Goal: Complete application form

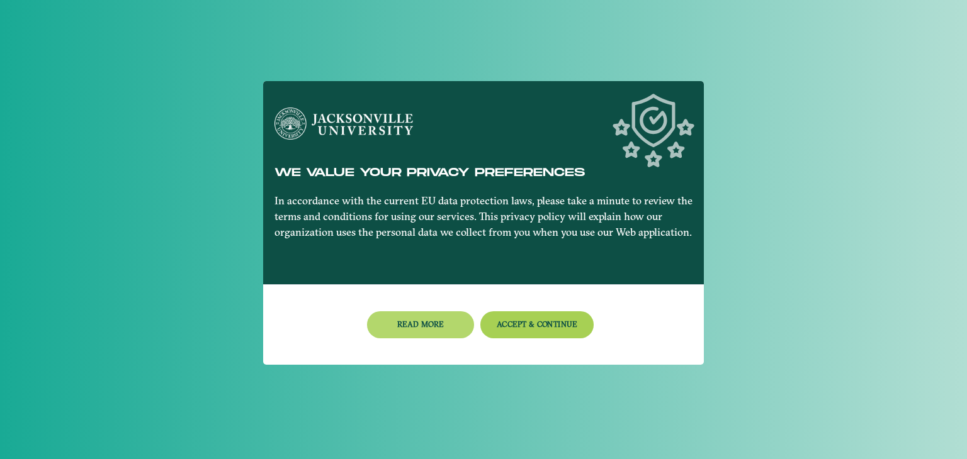
click at [439, 331] on button "Read more" at bounding box center [420, 324] width 107 height 27
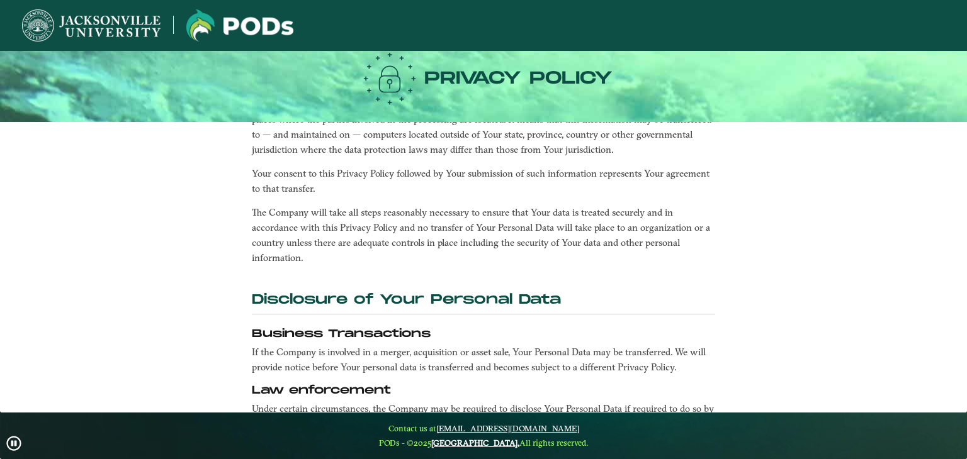
scroll to position [2391, 0]
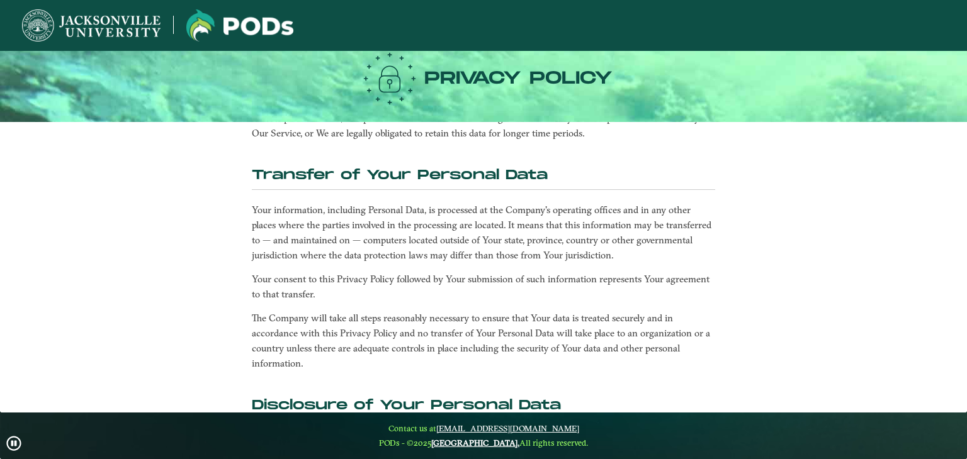
drag, startPoint x: 963, startPoint y: 316, endPoint x: 963, endPoint y: 232, distance: 83.7
click at [963, 232] on ngx-sample-layout "Privacy Policy Accept This Privacy Policy describes Our policies and procedures…" at bounding box center [483, 229] width 967 height 459
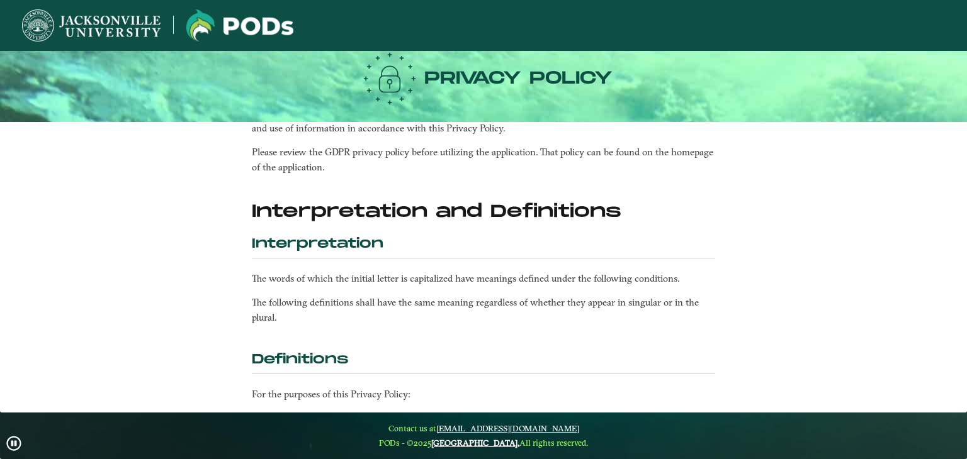
scroll to position [0, 0]
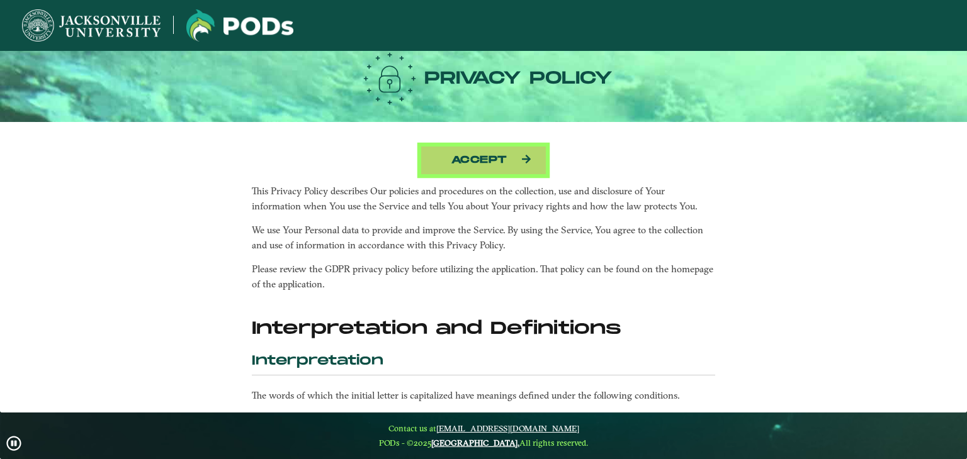
click at [460, 157] on button "Accept" at bounding box center [483, 160] width 126 height 29
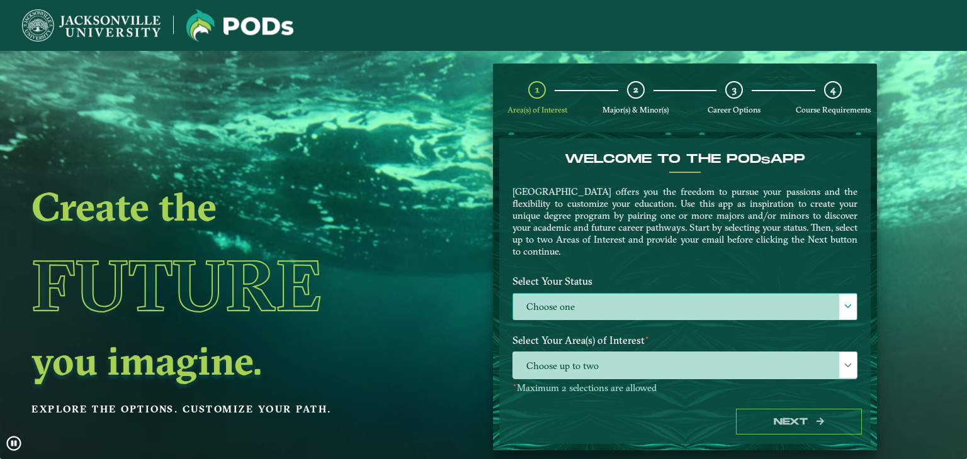
click at [559, 301] on label "Choose one" at bounding box center [685, 307] width 344 height 27
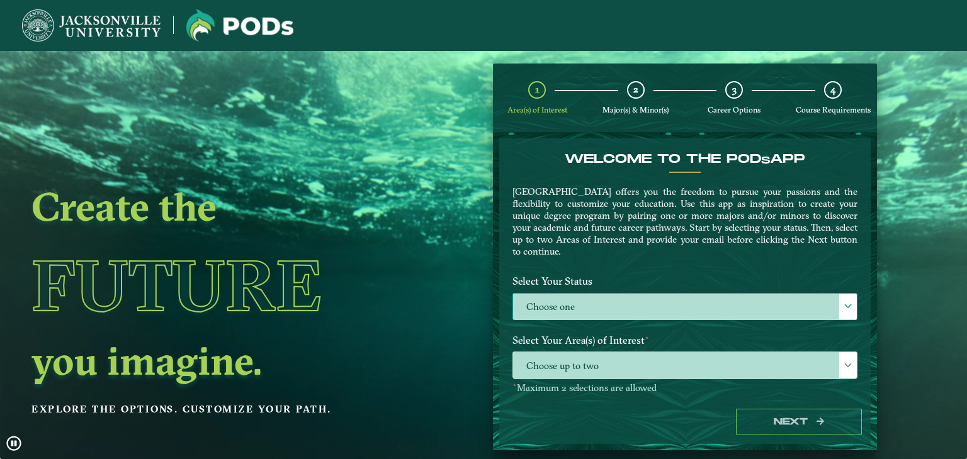
scroll to position [6, 55]
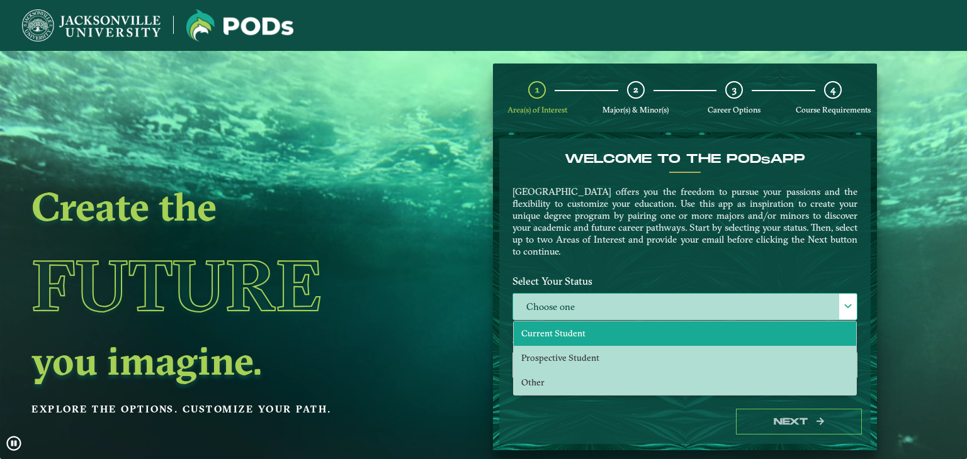
click at [555, 337] on li "Current Student" at bounding box center [684, 334] width 342 height 25
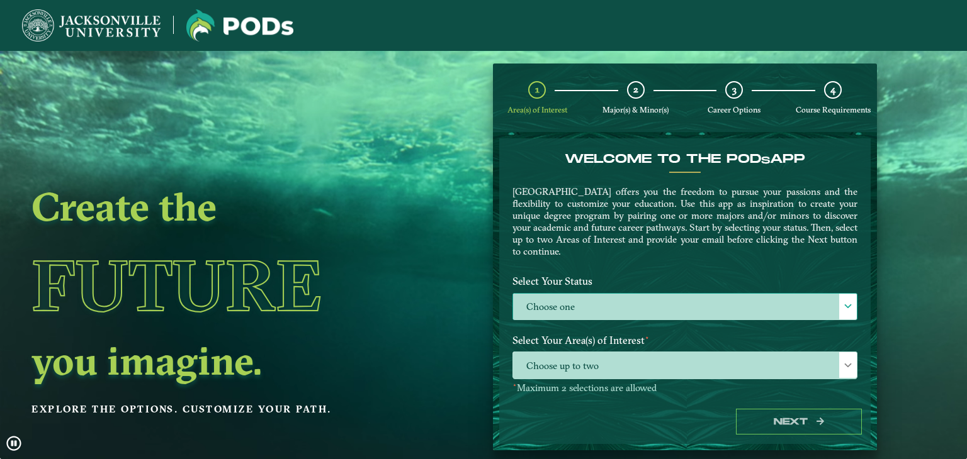
select select "[object Object]"
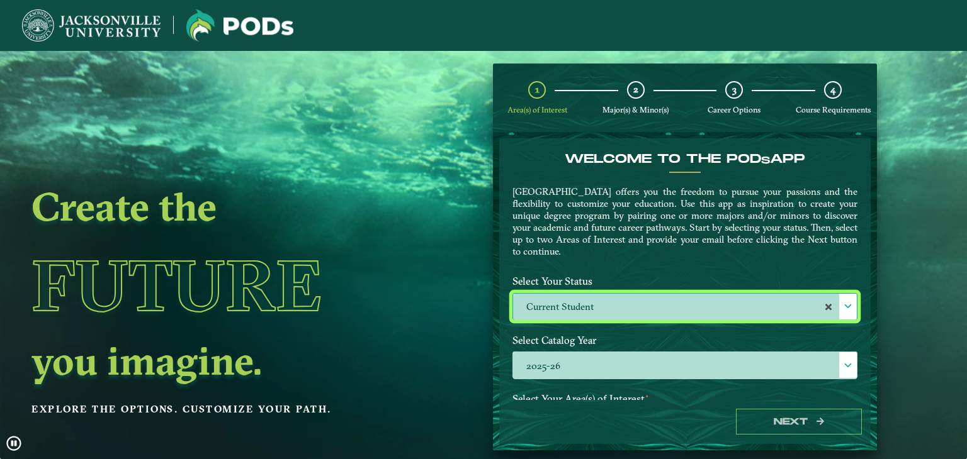
scroll to position [126, 0]
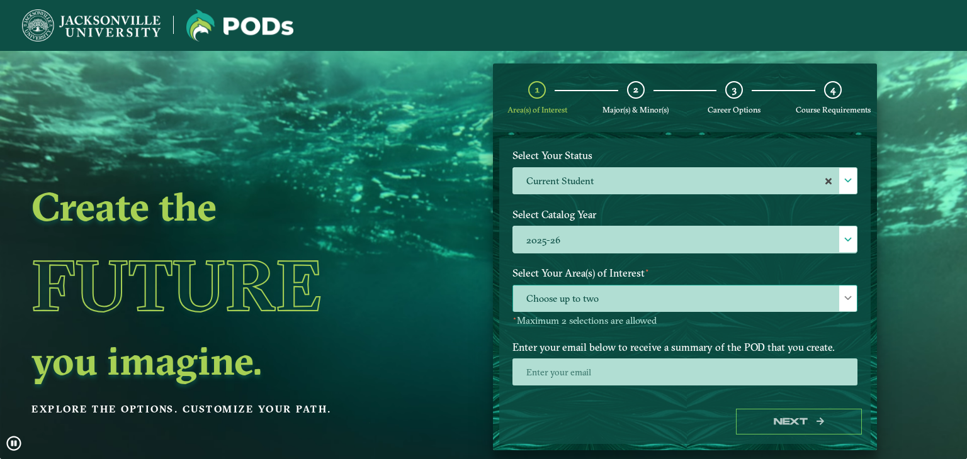
click at [609, 295] on span "Choose up to two" at bounding box center [685, 299] width 344 height 27
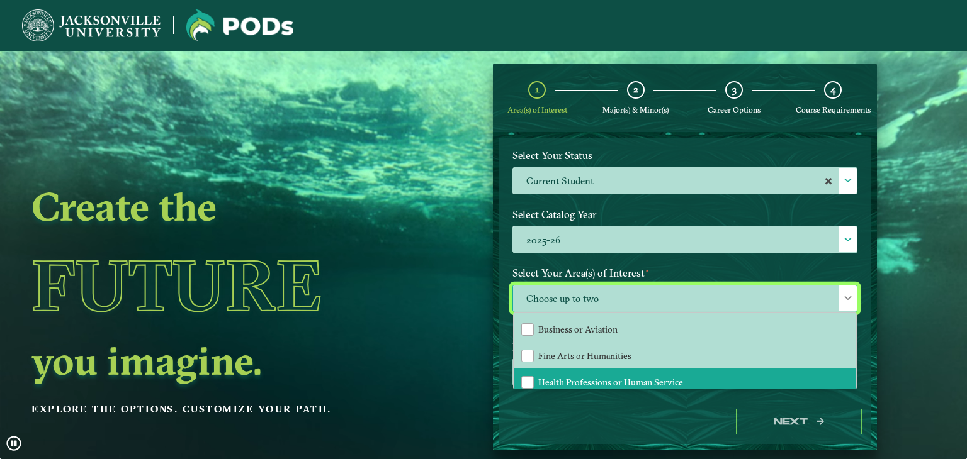
scroll to position [21, 0]
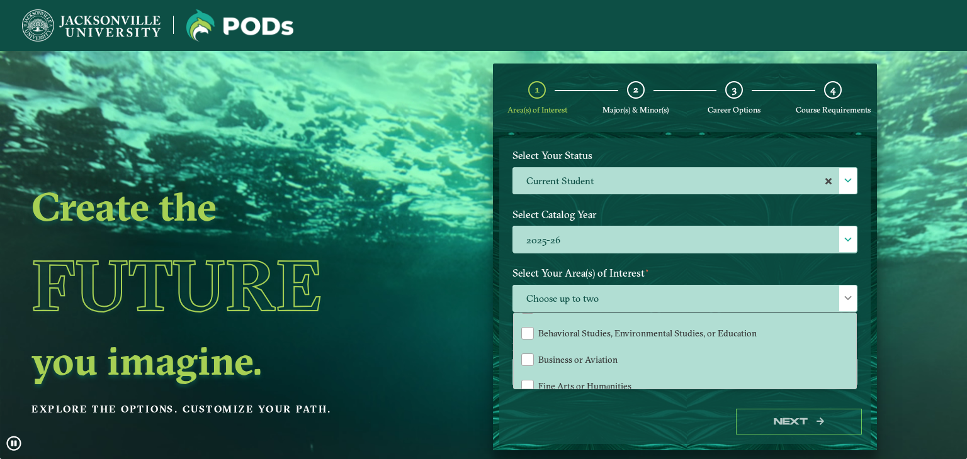
click at [613, 276] on label "Select Your Area(s) of Interest ⋆" at bounding box center [685, 273] width 364 height 23
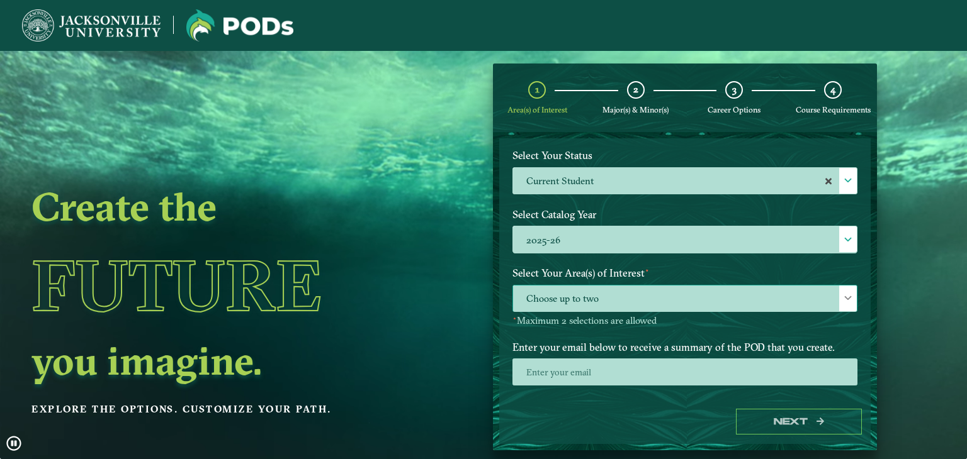
click at [619, 299] on span "Choose up to two" at bounding box center [685, 299] width 344 height 27
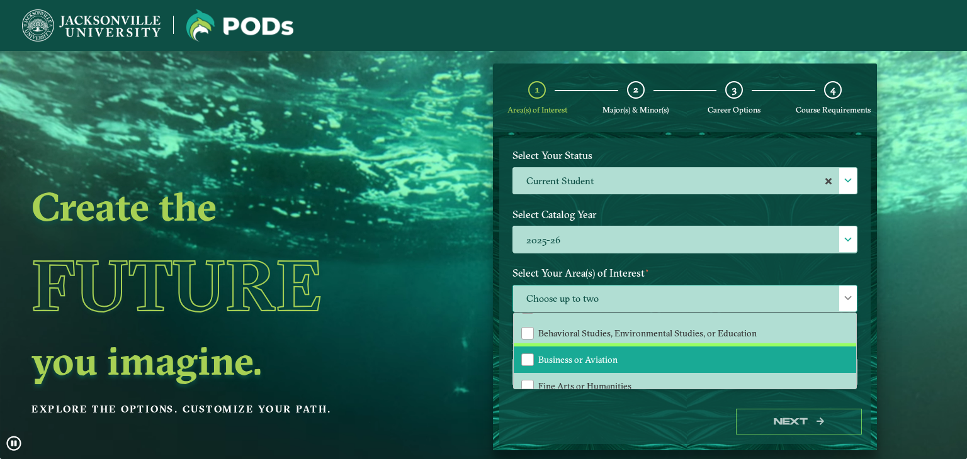
click at [594, 359] on span "Business or Aviation" at bounding box center [577, 359] width 79 height 11
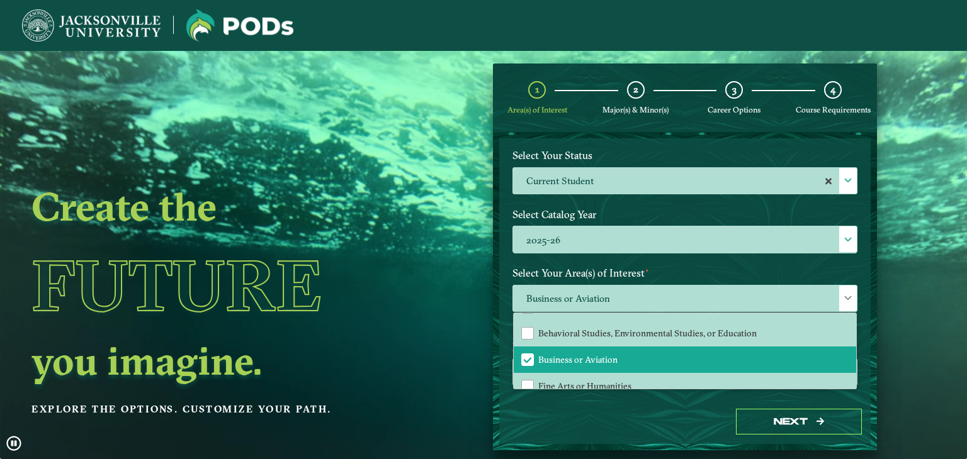
click at [461, 345] on ngx-dashboard "Create the Future you imagine. Explore the options. Customize your path. 1 Area…" at bounding box center [483, 257] width 967 height 387
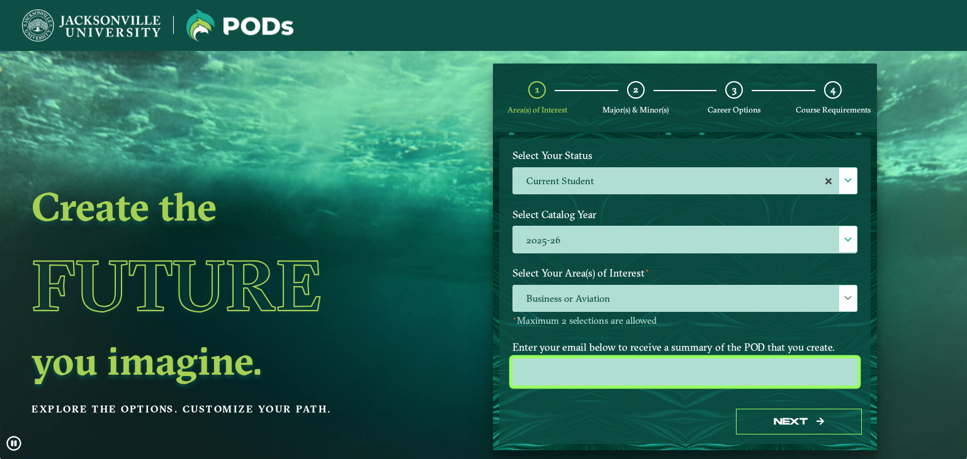
click at [568, 373] on input "email" at bounding box center [684, 372] width 345 height 27
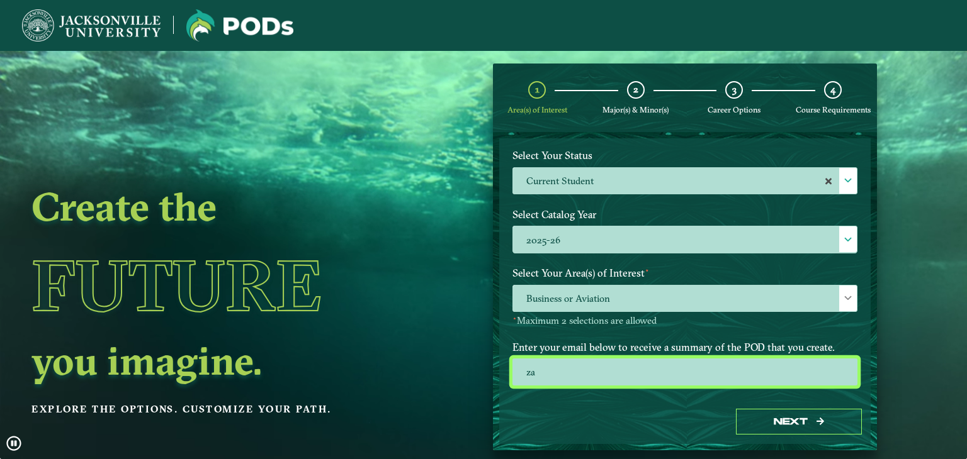
type input "z"
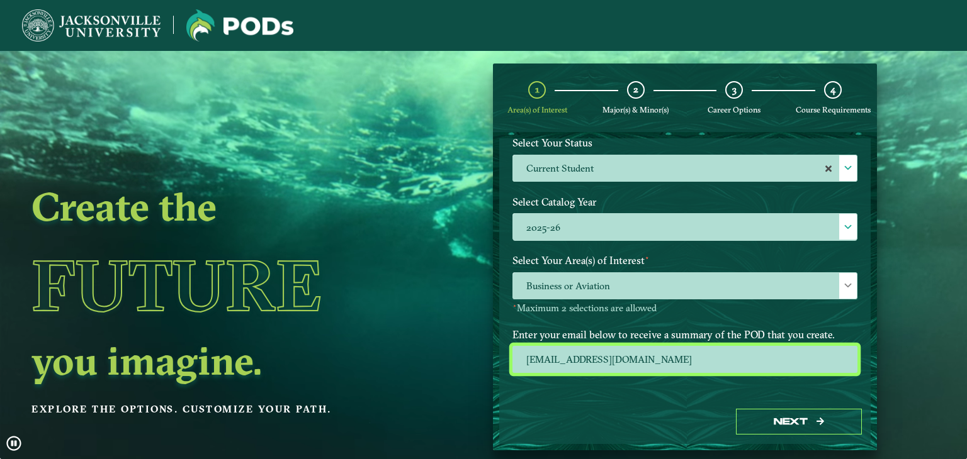
scroll to position [140, 0]
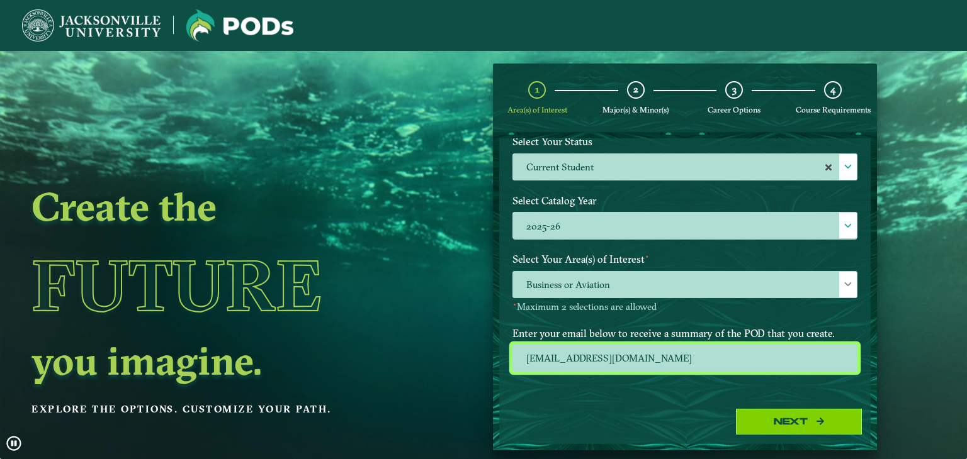
type input "[EMAIL_ADDRESS][DOMAIN_NAME]"
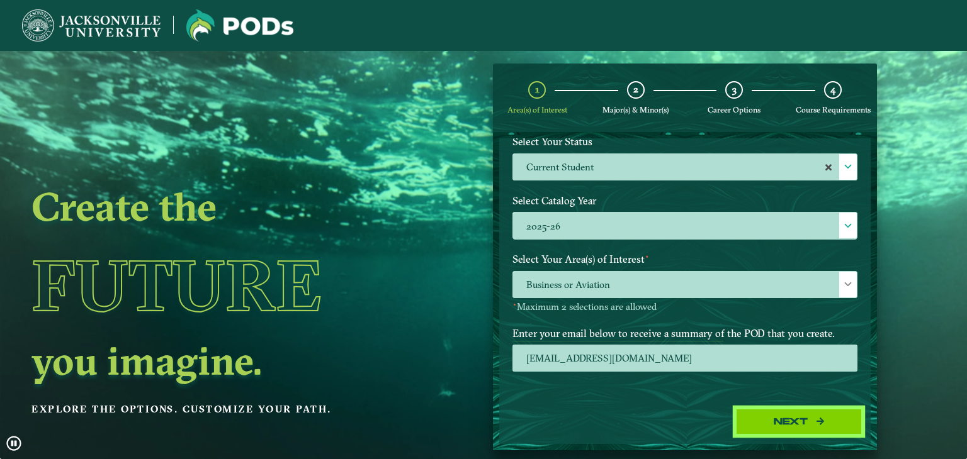
click at [773, 421] on button "Next" at bounding box center [799, 422] width 126 height 26
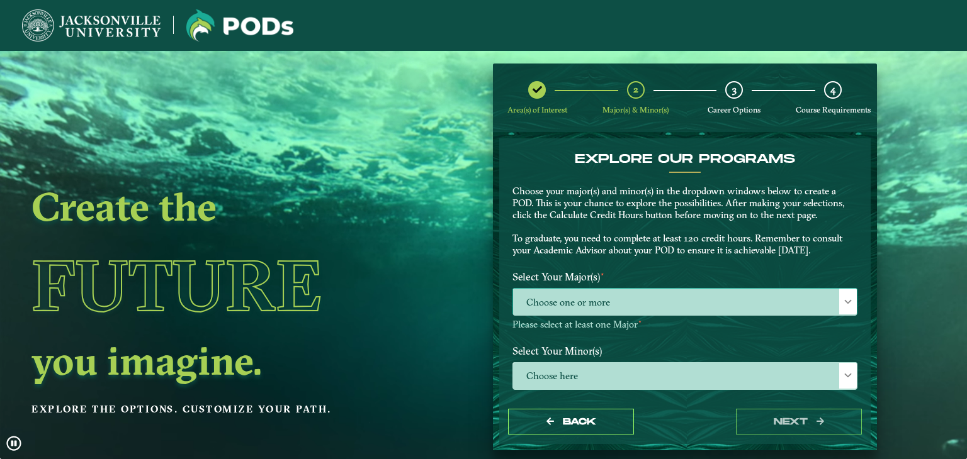
click at [625, 301] on span "Choose one or more" at bounding box center [685, 302] width 344 height 27
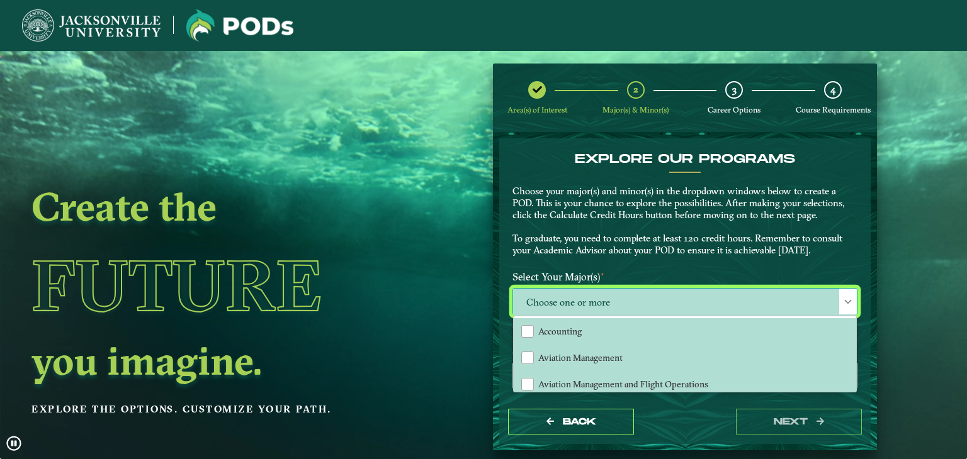
scroll to position [6, 55]
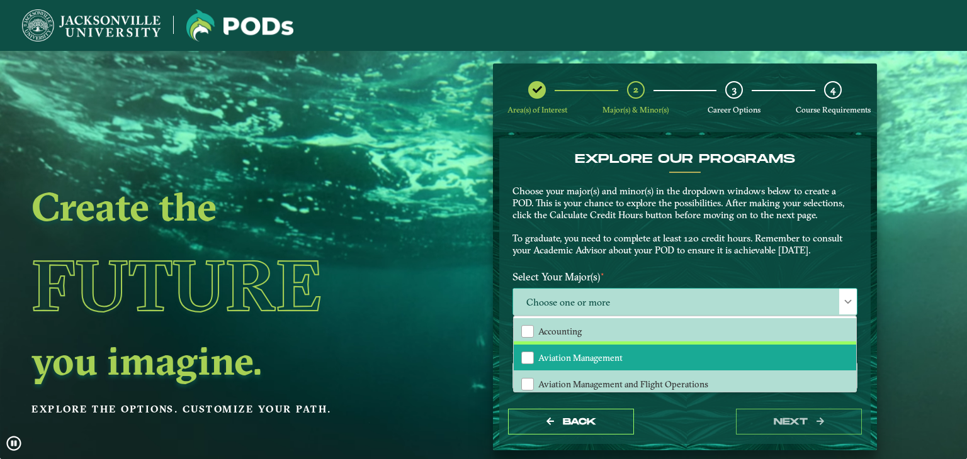
click at [611, 358] on span "Aviation Management" at bounding box center [580, 357] width 84 height 11
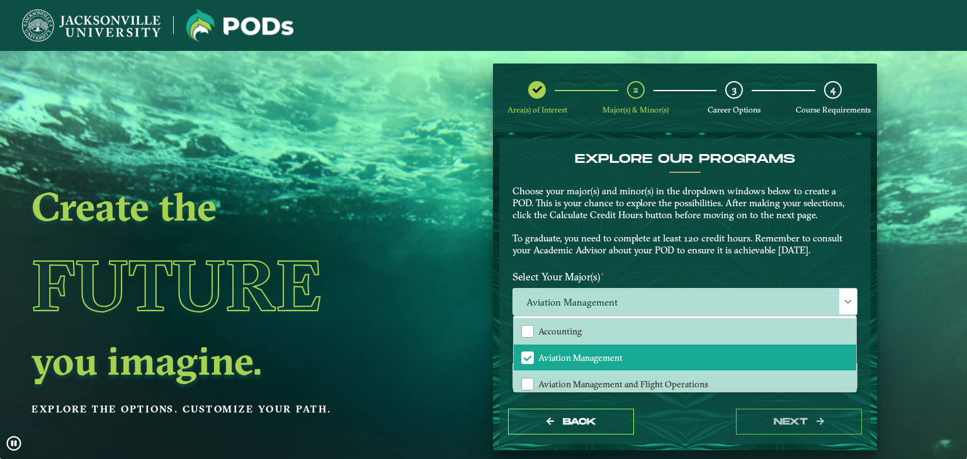
click at [712, 430] on div "Back next" at bounding box center [684, 421] width 371 height 43
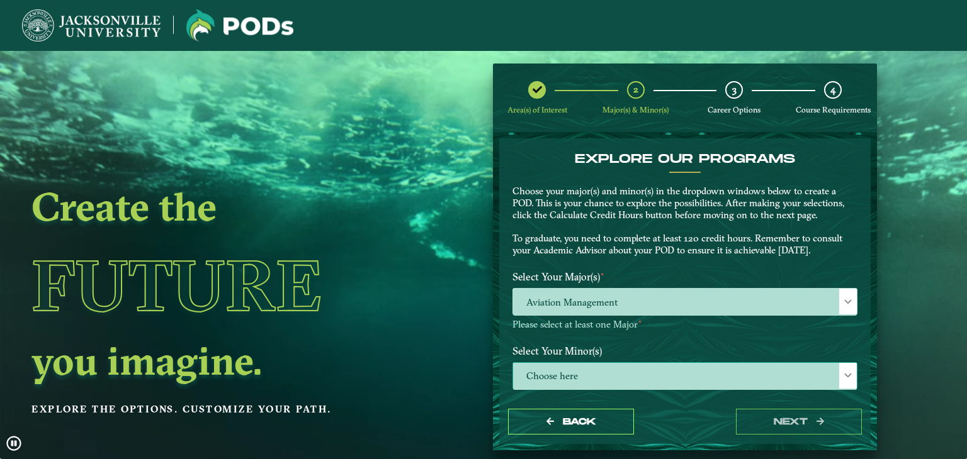
click at [638, 381] on span "Choose here" at bounding box center [685, 376] width 344 height 27
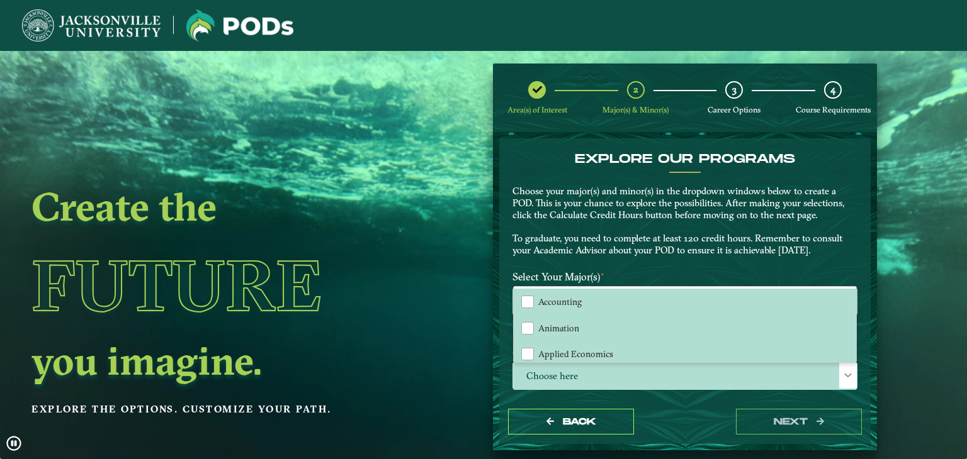
click at [671, 423] on div "Back next" at bounding box center [684, 421] width 371 height 43
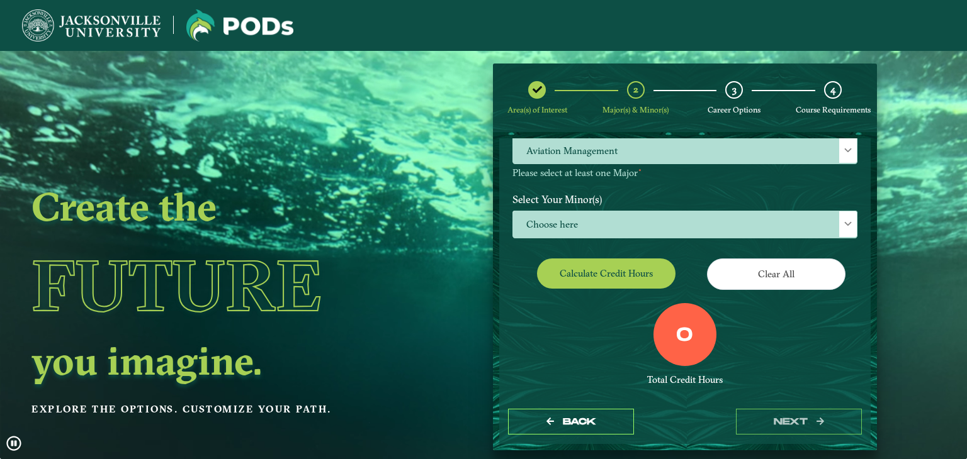
scroll to position [174, 0]
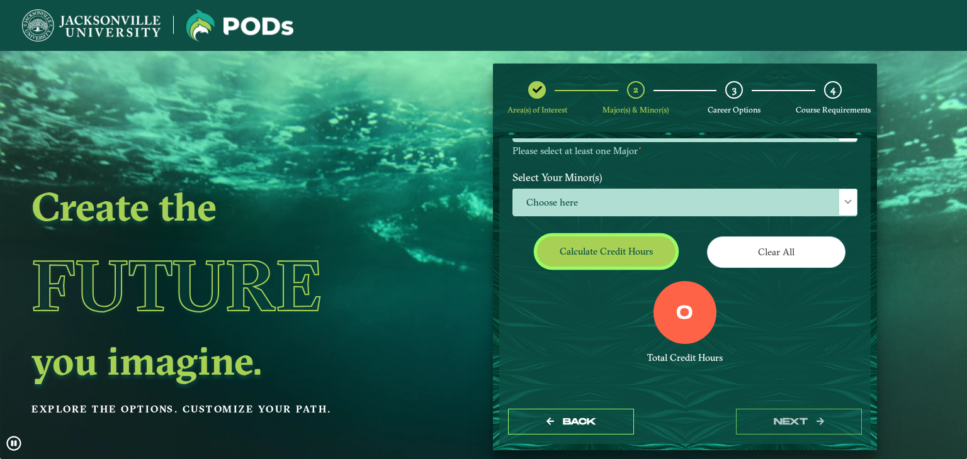
click at [614, 254] on button "Calculate credit hours" at bounding box center [606, 252] width 138 height 30
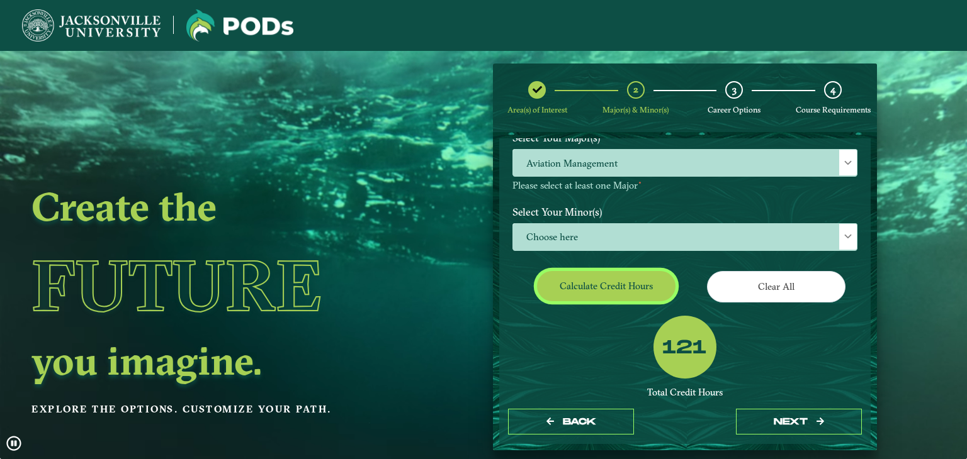
scroll to position [137, 0]
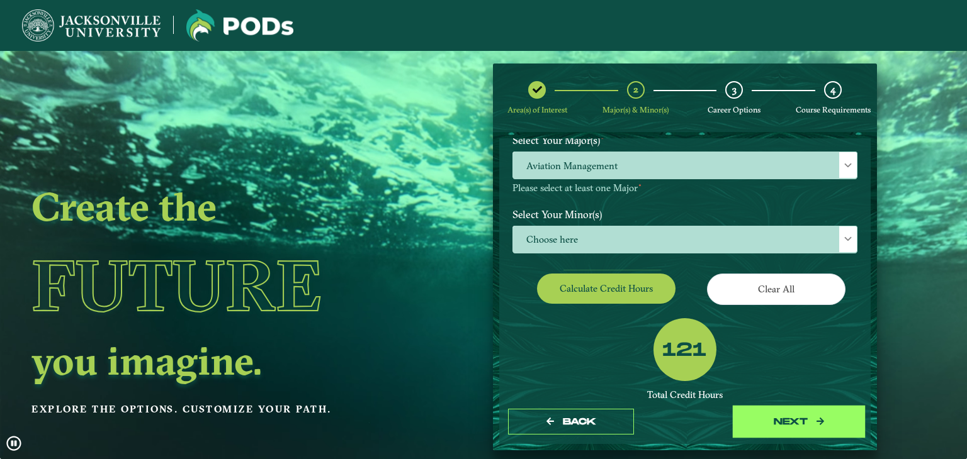
click at [748, 414] on button "next" at bounding box center [799, 422] width 126 height 26
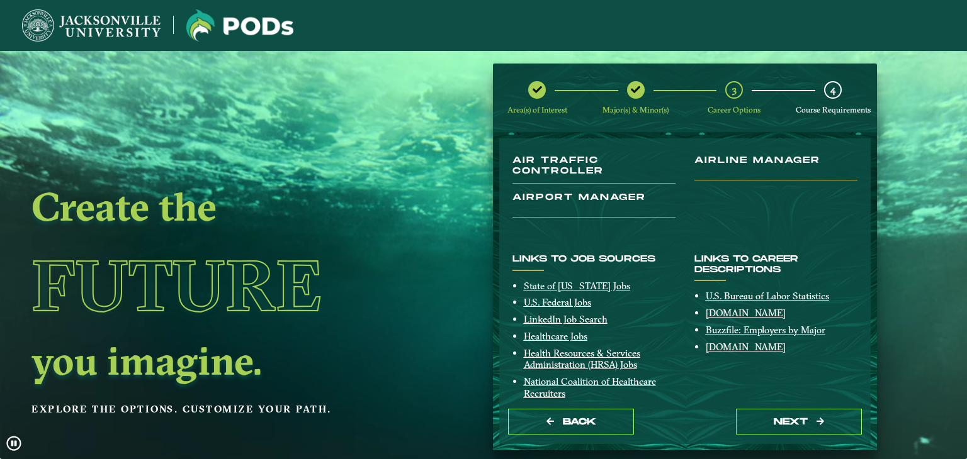
scroll to position [126, 0]
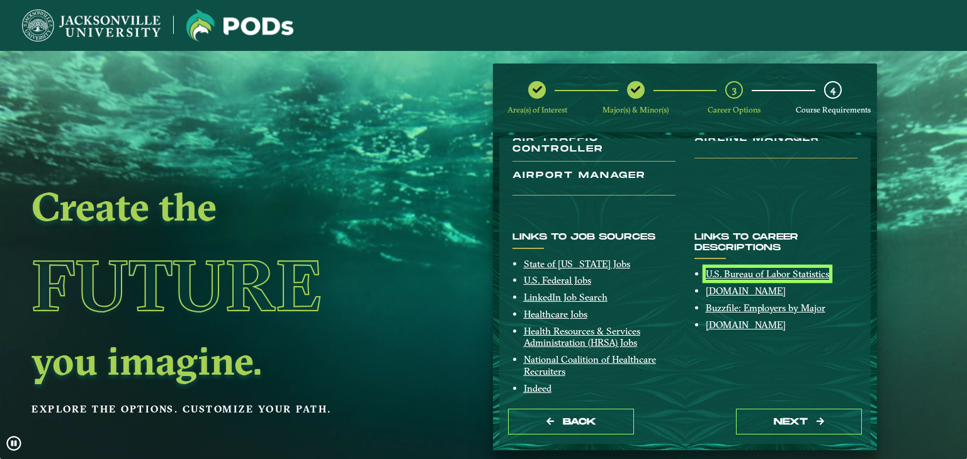
click at [749, 271] on link "U.S. Bureau of Labor Statistics" at bounding box center [766, 274] width 123 height 12
